Goal: Transaction & Acquisition: Book appointment/travel/reservation

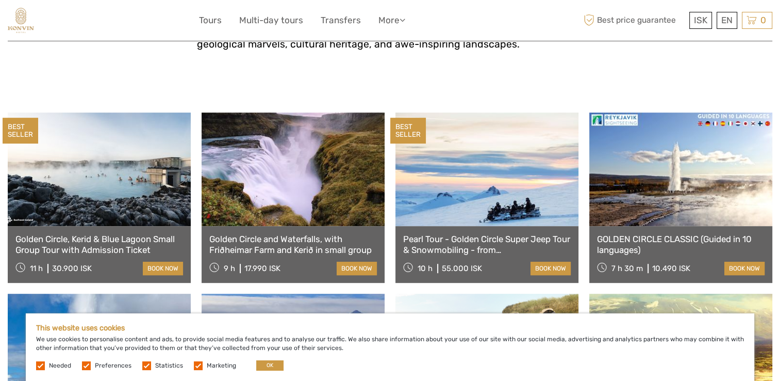
click at [679, 174] on link at bounding box center [680, 168] width 183 height 113
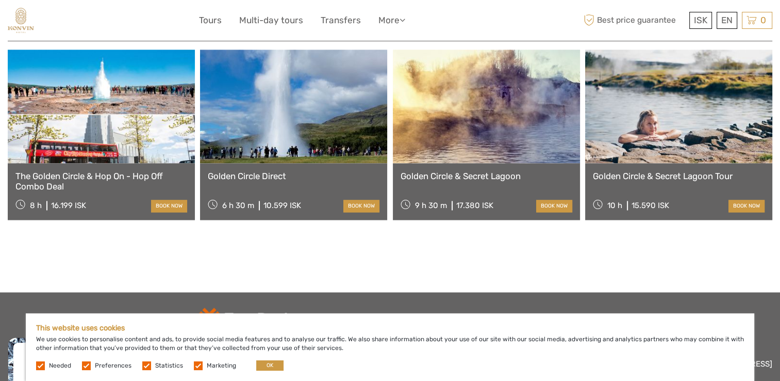
scroll to position [1444, 0]
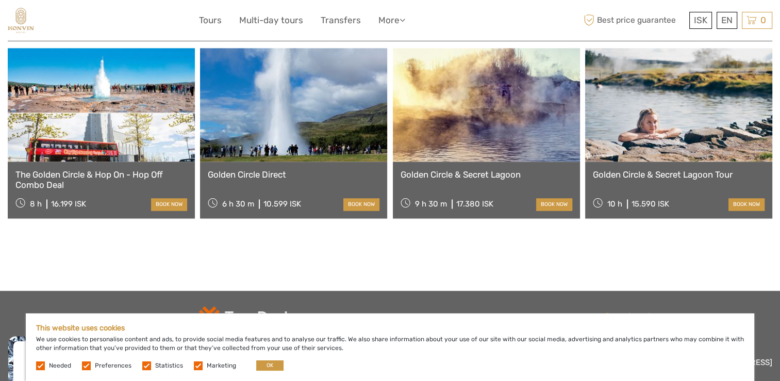
click at [323, 131] on link at bounding box center [293, 104] width 187 height 113
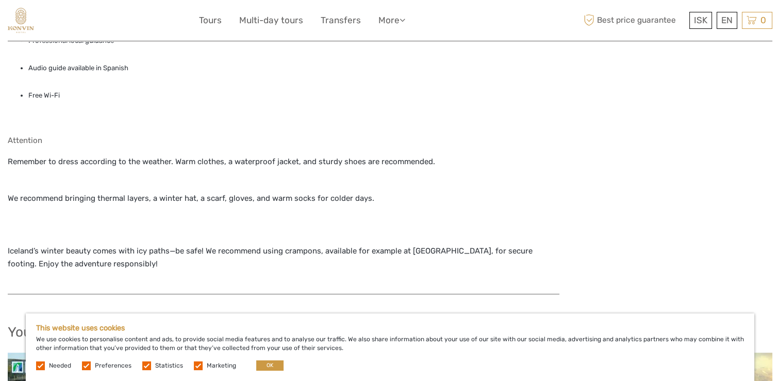
scroll to position [825, 0]
